Goal: Information Seeking & Learning: Learn about a topic

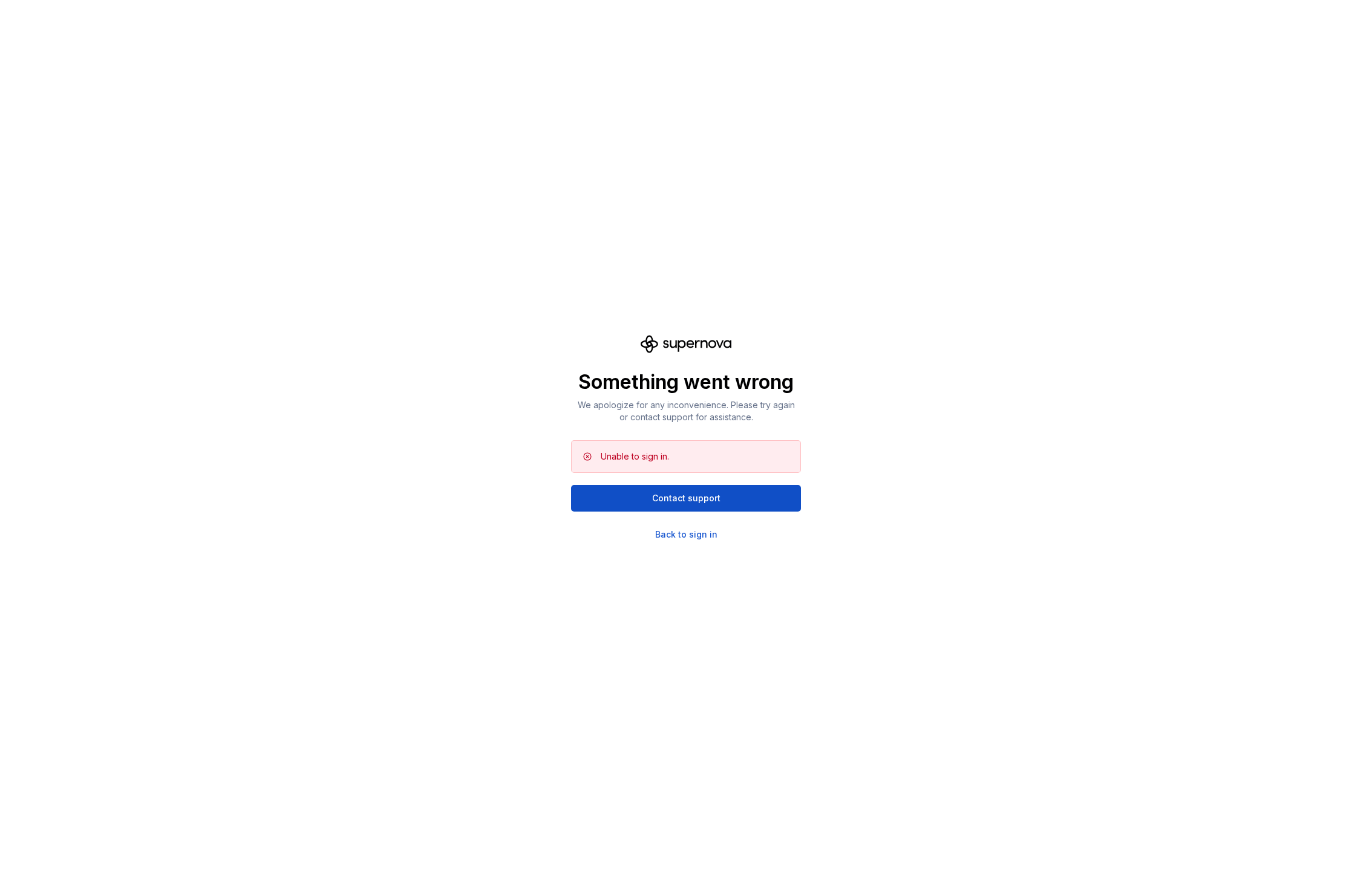
click at [348, 256] on div "Something went wrong We apologize for any inconvenience. Please try again or co…" at bounding box center [686, 438] width 1372 height 875
click at [889, 501] on div "Something went wrong We apologize for any inconvenience. Please try again or co…" at bounding box center [686, 438] width 1372 height 875
